Goal: Find specific page/section: Find specific page/section

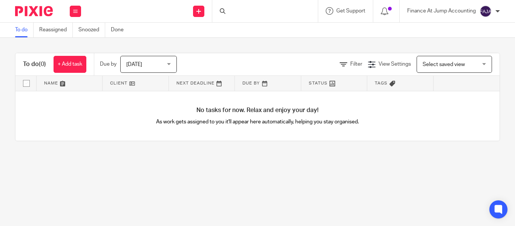
click at [237, 10] on div at bounding box center [264, 11] width 105 height 22
click at [237, 10] on input "Search" at bounding box center [261, 12] width 68 height 7
paste input "[EMAIL_ADDRESS][DOMAIN_NAME]"
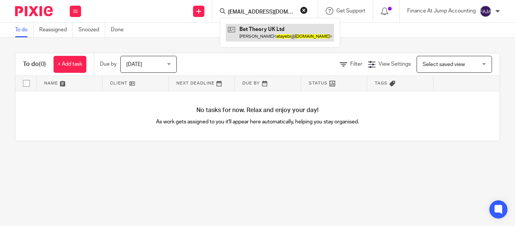
type input "[EMAIL_ADDRESS][DOMAIN_NAME]"
click at [264, 29] on link at bounding box center [280, 32] width 108 height 17
